Goal: Use online tool/utility: Utilize a website feature to perform a specific function

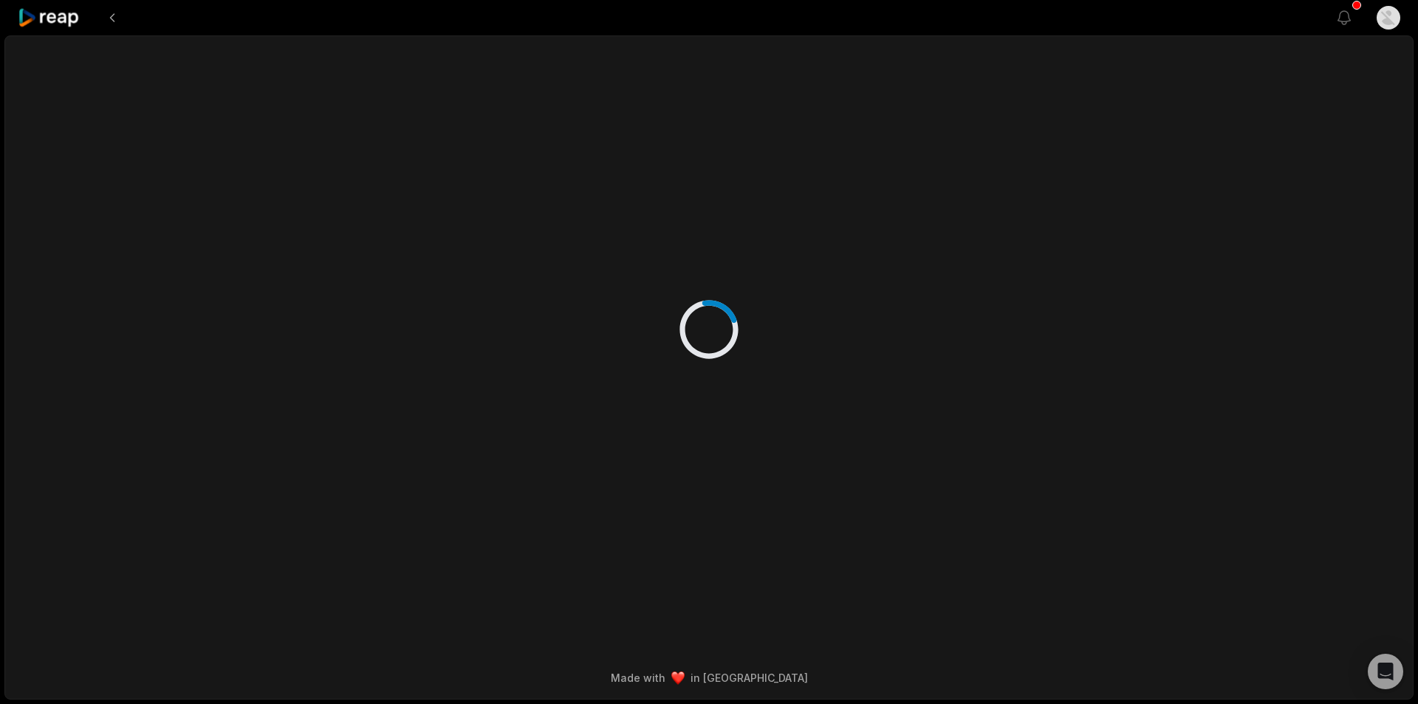
drag, startPoint x: 0, startPoint y: 0, endPoint x: 57, endPoint y: 23, distance: 61.3
click at [57, 23] on icon at bounding box center [49, 18] width 63 height 20
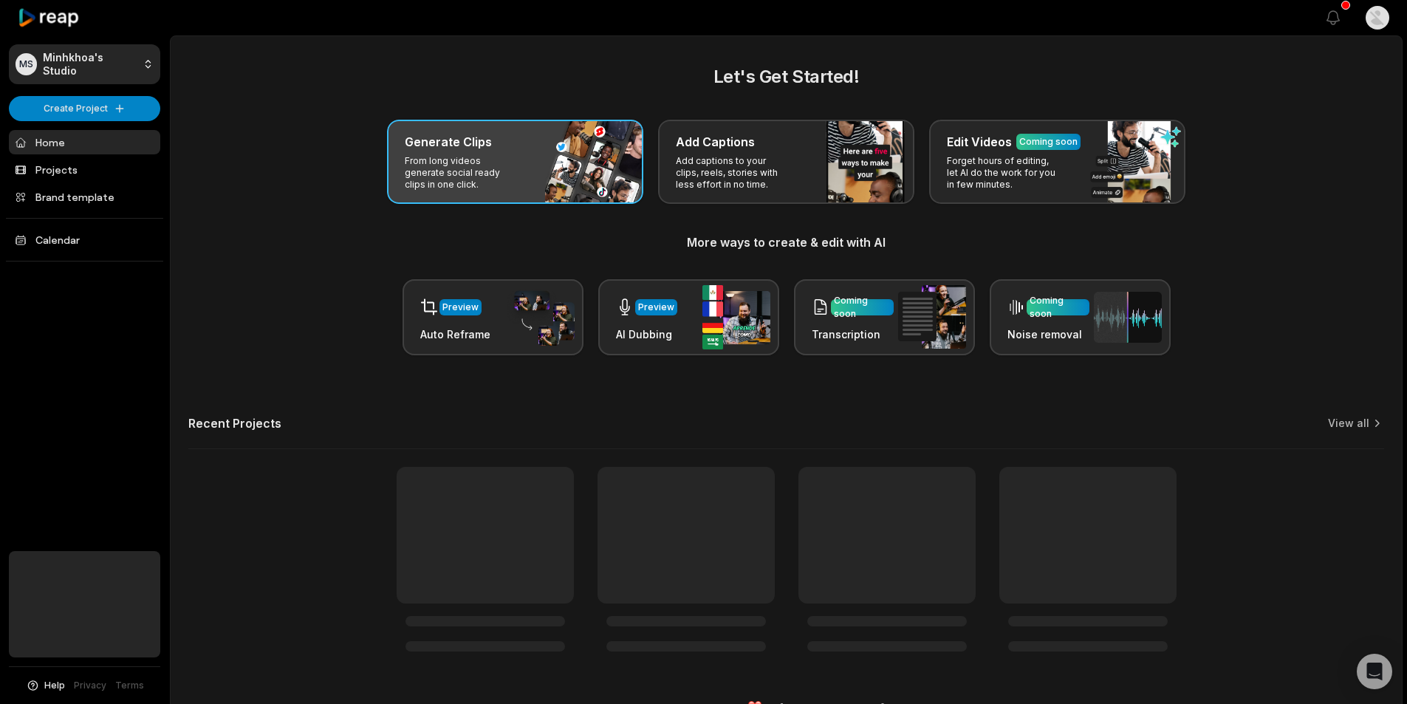
click at [497, 164] on p "From long videos generate social ready clips in one click." at bounding box center [462, 172] width 114 height 35
